Goal: Task Accomplishment & Management: Manage account settings

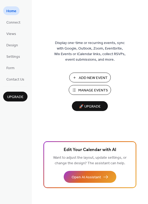
click at [88, 90] on span "Manage Events" at bounding box center [93, 91] width 30 height 6
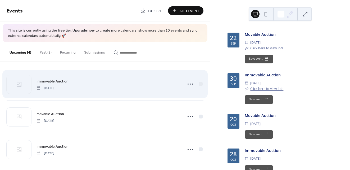
scroll to position [38, 0]
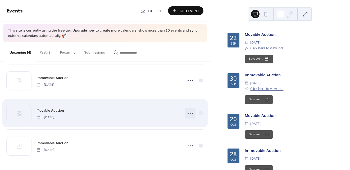
click at [189, 114] on icon at bounding box center [190, 113] width 8 height 8
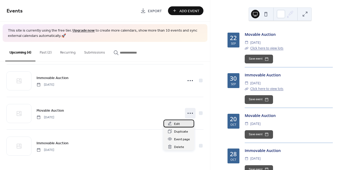
click at [180, 122] on div "Edit" at bounding box center [178, 123] width 31 height 8
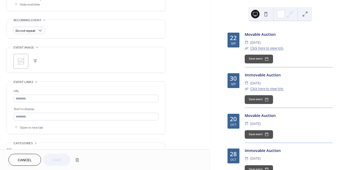
scroll to position [216, 0]
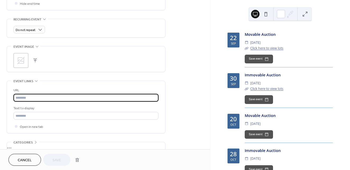
click at [39, 96] on input "text" at bounding box center [85, 98] width 145 height 8
click at [25, 112] on input "text" at bounding box center [85, 116] width 145 height 8
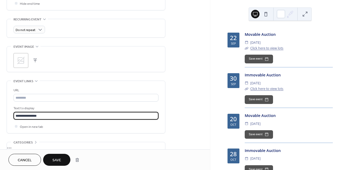
type input "**********"
click at [60, 159] on span "Save" at bounding box center [56, 160] width 9 height 6
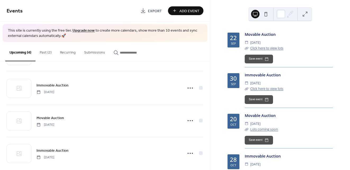
scroll to position [38, 0]
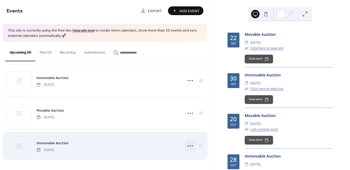
click at [187, 145] on icon at bounding box center [190, 145] width 8 height 8
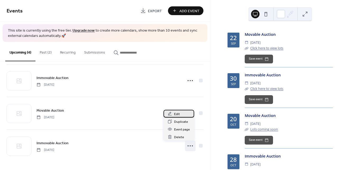
click at [180, 116] on div "Edit" at bounding box center [178, 113] width 31 height 8
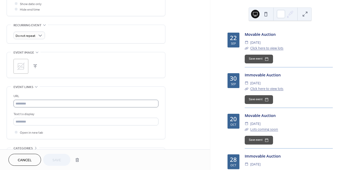
scroll to position [210, 0]
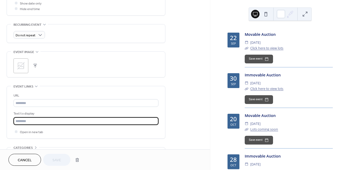
click at [24, 119] on input "text" at bounding box center [85, 121] width 145 height 8
type input "**********"
click at [57, 161] on span "Save" at bounding box center [56, 160] width 9 height 6
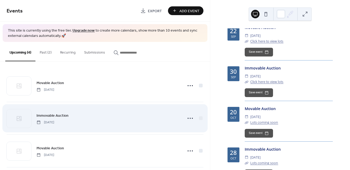
scroll to position [38, 0]
